Goal: Check status: Check status

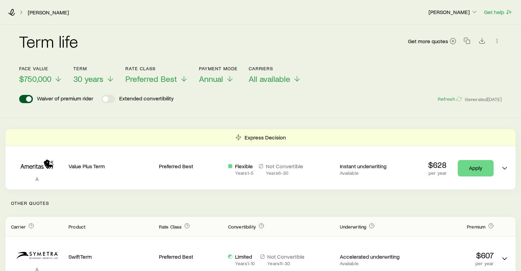
click at [20, 13] on icon at bounding box center [21, 12] width 7 height 7
click at [53, 14] on link "[PERSON_NAME]" at bounding box center [48, 12] width 42 height 7
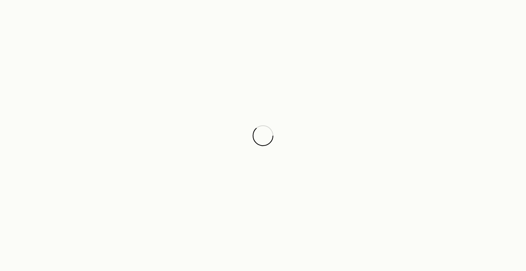
click at [375, 132] on div at bounding box center [263, 135] width 526 height 271
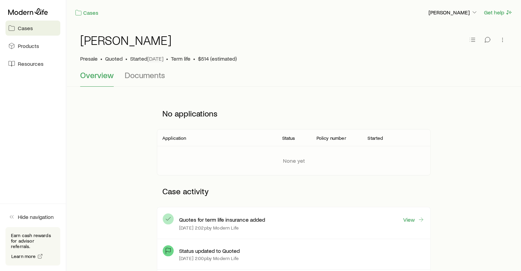
click at [24, 28] on span "Cases" at bounding box center [25, 28] width 15 height 7
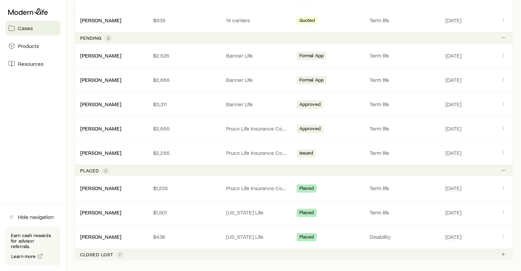
scroll to position [200, 0]
click at [104, 149] on link "[PERSON_NAME]" at bounding box center [100, 152] width 41 height 7
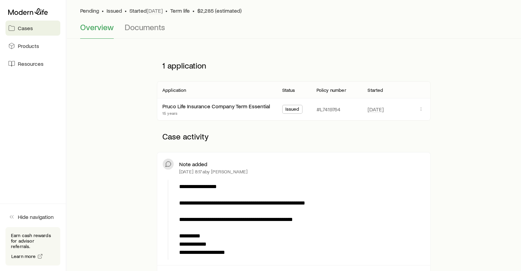
scroll to position [50, 0]
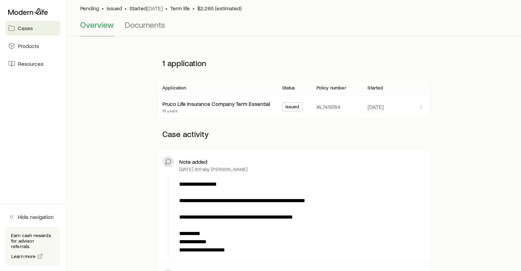
click at [290, 105] on span "Issued" at bounding box center [292, 107] width 14 height 7
click at [236, 105] on link "Pruco Life Insurance Company Term Essential" at bounding box center [216, 103] width 107 height 7
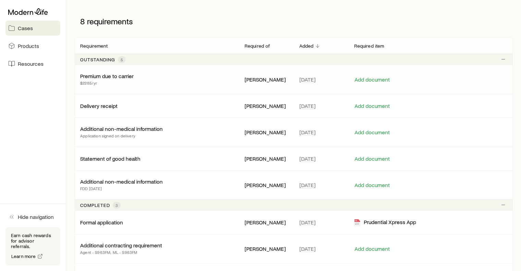
scroll to position [99, 0]
click at [216, 19] on div "8 requirements" at bounding box center [184, 21] width 219 height 21
